Goal: Task Accomplishment & Management: Manage account settings

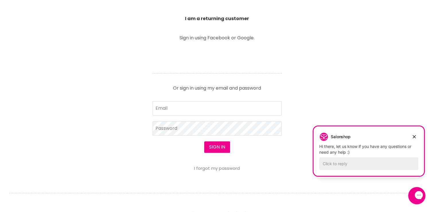
scroll to position [206, 0]
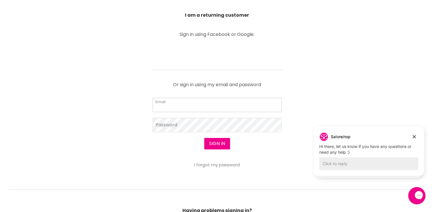
click at [220, 100] on input "Email" at bounding box center [217, 105] width 129 height 14
click at [186, 105] on input "Email" at bounding box center [217, 105] width 129 height 14
type input "j.stylehair@gmail.com"
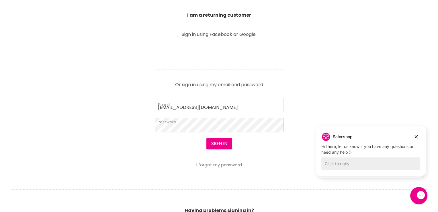
scroll to position [207, 0]
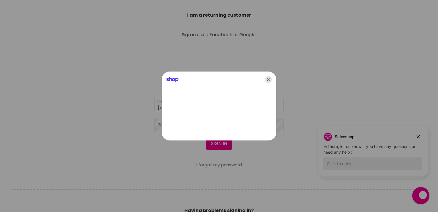
click at [268, 78] on icon "Close" at bounding box center [268, 79] width 7 height 7
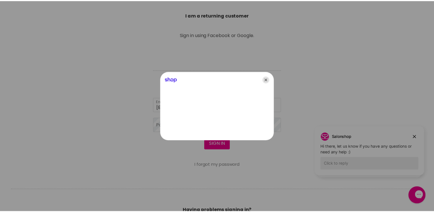
scroll to position [206, 0]
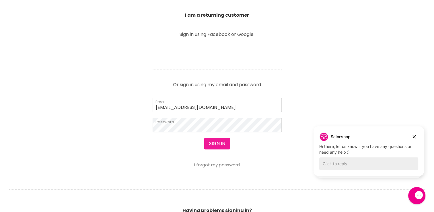
click at [213, 143] on button "Sign in" at bounding box center [217, 143] width 26 height 11
